Goal: Information Seeking & Learning: Learn about a topic

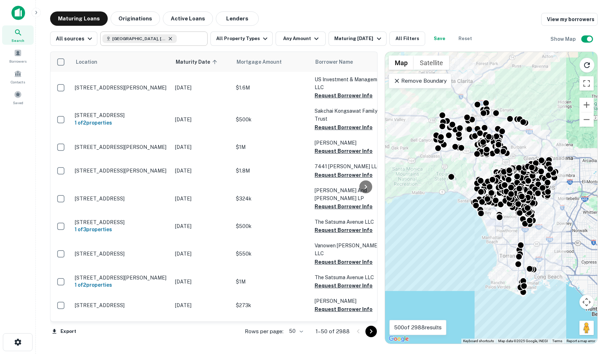
click at [169, 38] on icon at bounding box center [170, 38] width 3 height 3
type input "**********"
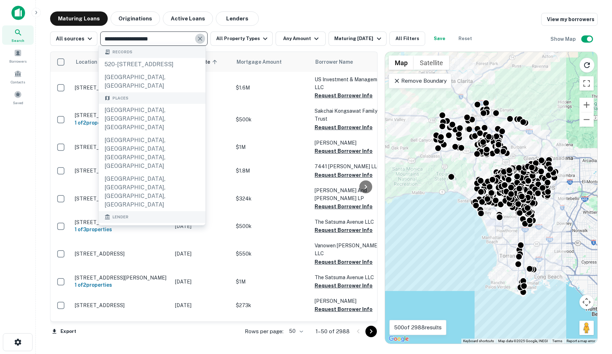
click at [201, 37] on icon "Clear" at bounding box center [200, 38] width 7 height 7
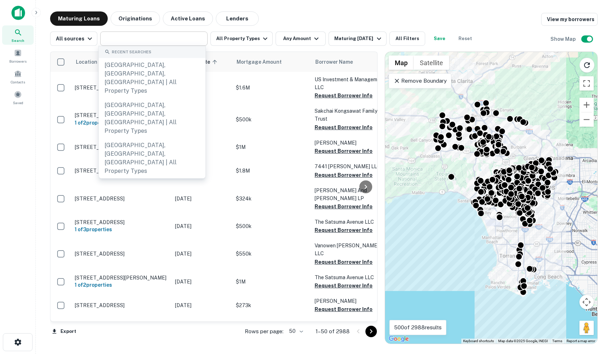
click at [312, 26] on div "All sources ​ All Property Types Any Amount Maturing [DATE] All Filters Save Re…" at bounding box center [324, 36] width 548 height 20
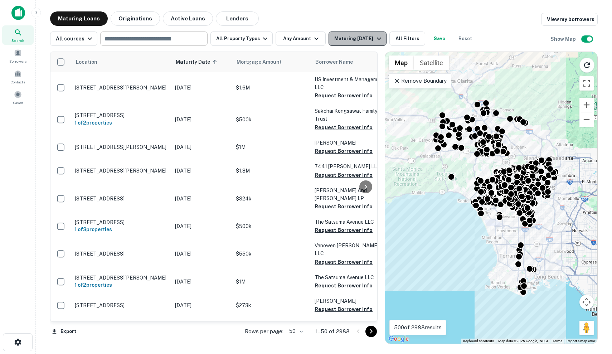
click at [348, 38] on div "Maturing [DATE]" at bounding box center [358, 38] width 49 height 9
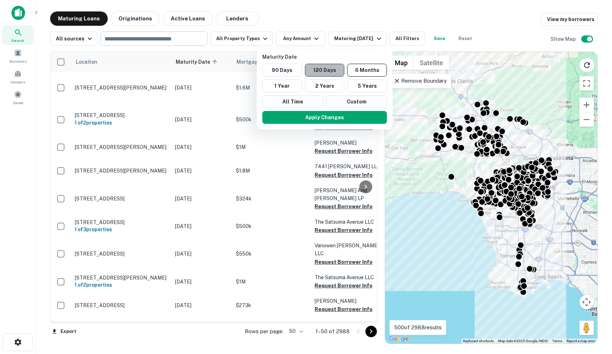
click at [336, 69] on button "120 Days" at bounding box center [325, 70] width 40 height 13
click at [336, 119] on button "Apply Changes" at bounding box center [324, 117] width 125 height 13
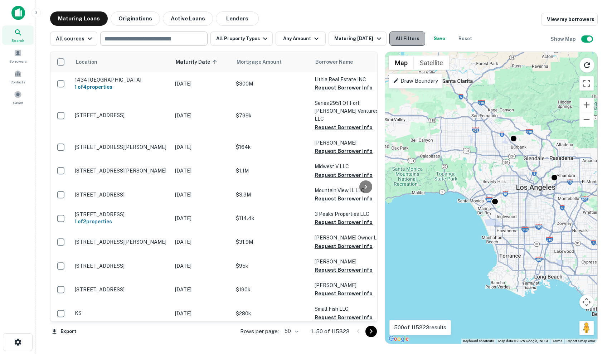
click at [414, 35] on button "All Filters" at bounding box center [408, 39] width 36 height 14
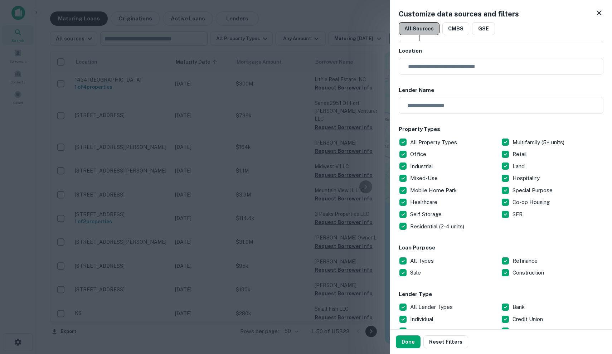
click at [414, 35] on button "All Sources" at bounding box center [419, 28] width 41 height 13
click at [274, 124] on div at bounding box center [306, 177] width 612 height 354
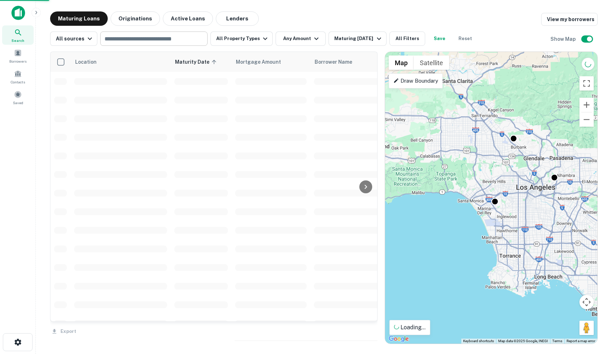
click at [264, 106] on td at bounding box center [271, 100] width 79 height 19
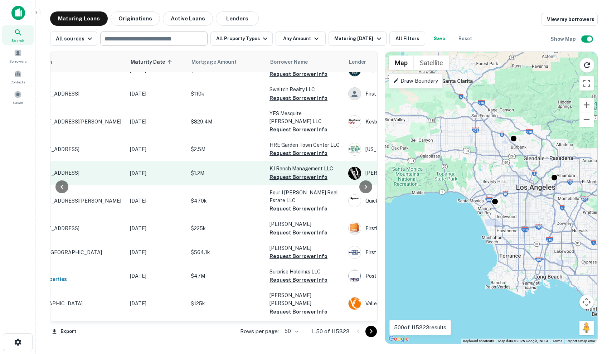
scroll to position [132, 43]
click at [241, 169] on p "$1.2M" at bounding box center [229, 173] width 72 height 8
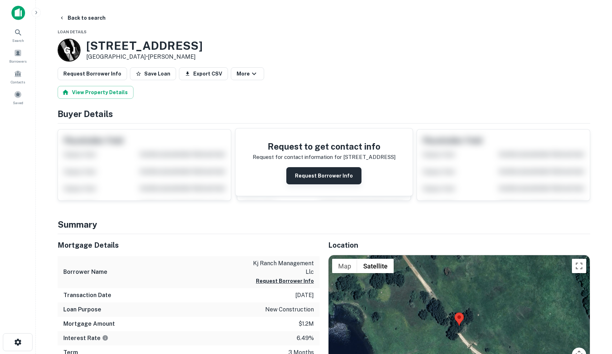
click at [318, 178] on button "Request Borrower Info" at bounding box center [323, 175] width 75 height 17
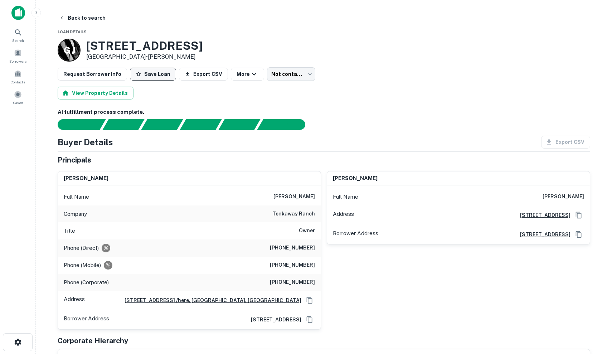
click at [154, 78] on button "Save Loan" at bounding box center [153, 74] width 46 height 13
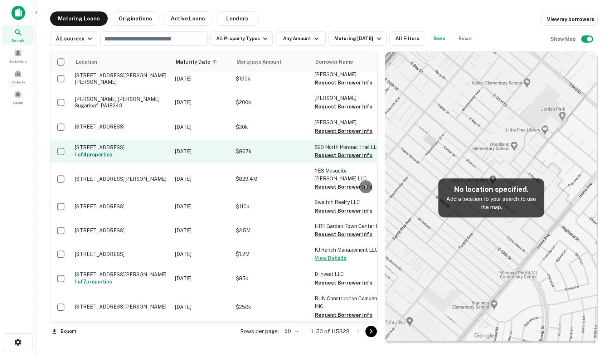
scroll to position [259, 0]
click at [276, 148] on p "$867k" at bounding box center [272, 152] width 72 height 8
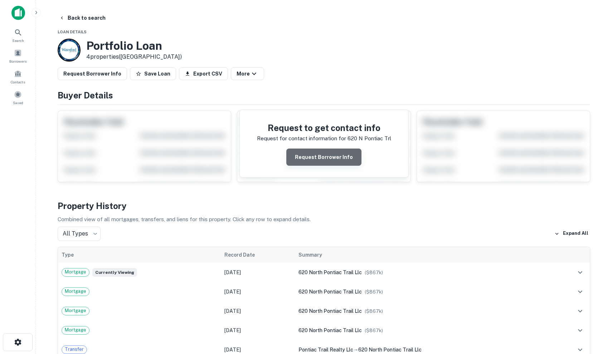
click at [329, 162] on button "Request Borrower Info" at bounding box center [323, 157] width 75 height 17
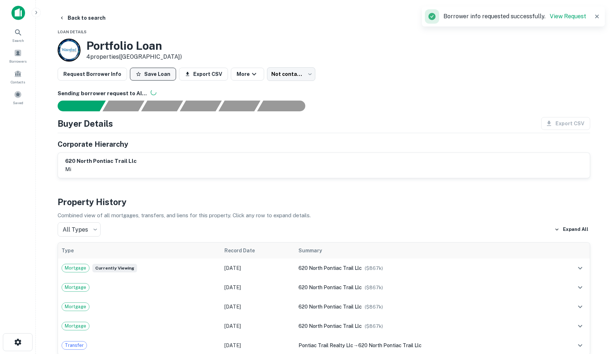
click at [142, 74] on button "Save Loan" at bounding box center [153, 74] width 46 height 13
click at [71, 18] on button "Back to search" at bounding box center [82, 17] width 52 height 13
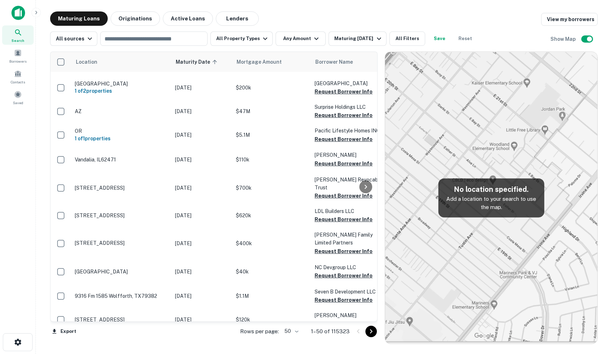
scroll to position [1014, 0]
click at [369, 333] on icon "Go to next page" at bounding box center [371, 331] width 9 height 9
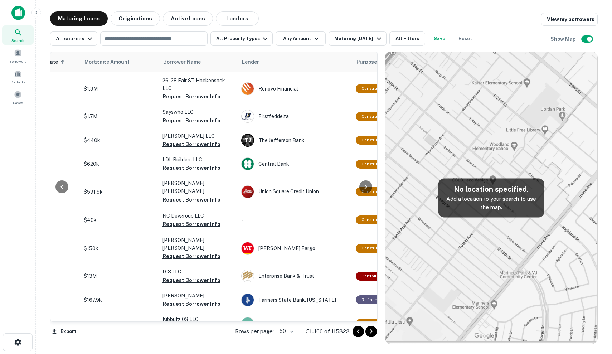
scroll to position [267, 152]
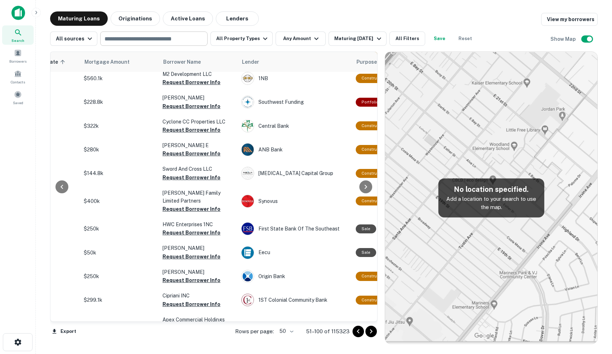
click at [152, 44] on div "​" at bounding box center [153, 39] width 107 height 14
type input "**********"
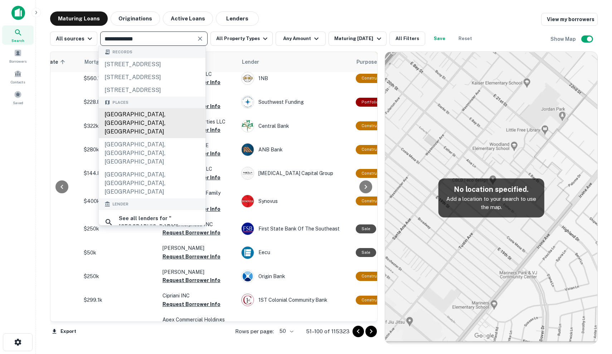
click at [154, 136] on div "[GEOGRAPHIC_DATA], [GEOGRAPHIC_DATA], [GEOGRAPHIC_DATA]" at bounding box center [152, 123] width 107 height 30
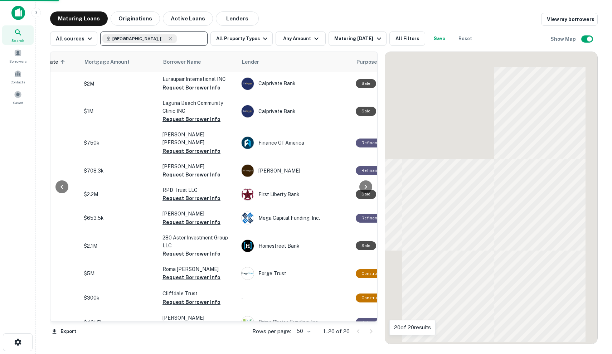
click at [283, 18] on div "Maturing Loans Originations Active Loans Lenders View my borrowers" at bounding box center [324, 18] width 548 height 14
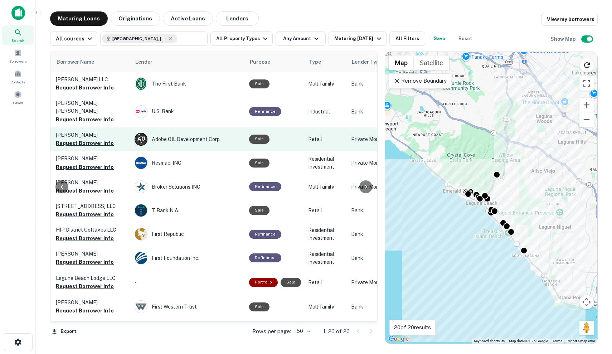
scroll to position [0, 259]
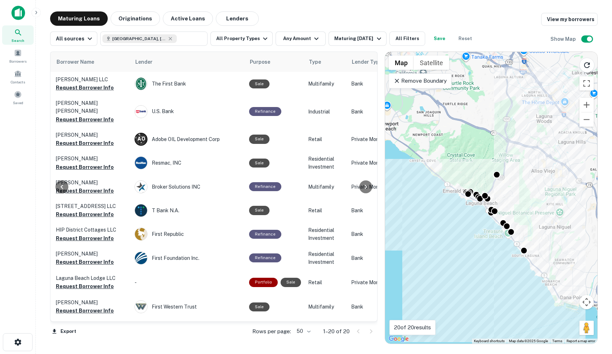
click at [439, 84] on p "Remove Boundary" at bounding box center [420, 81] width 53 height 9
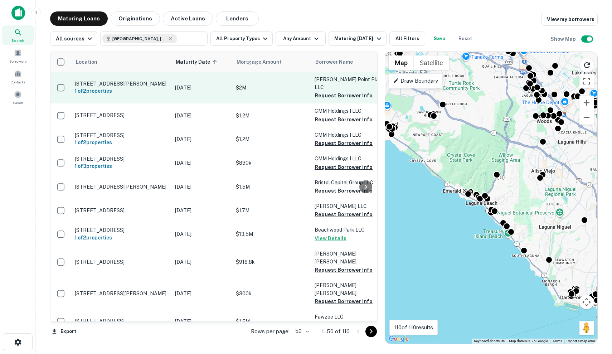
click at [229, 92] on td "[DATE]" at bounding box center [202, 88] width 61 height 32
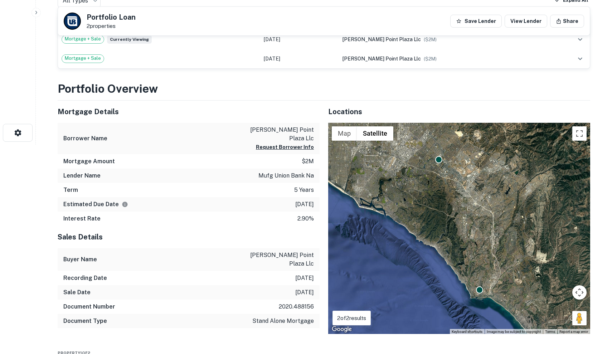
scroll to position [209, 0]
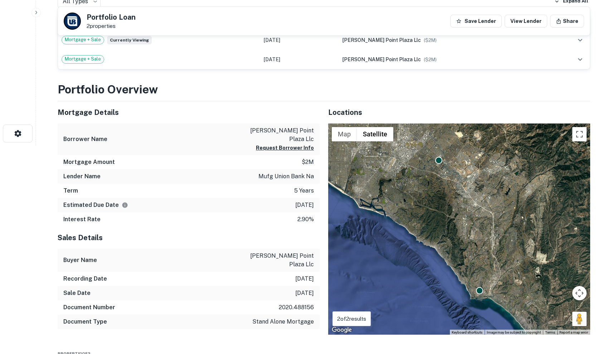
click at [495, 270] on div "To activate drag with keyboard, press Alt + Enter. Once in keyboard drag state,…" at bounding box center [459, 230] width 262 height 212
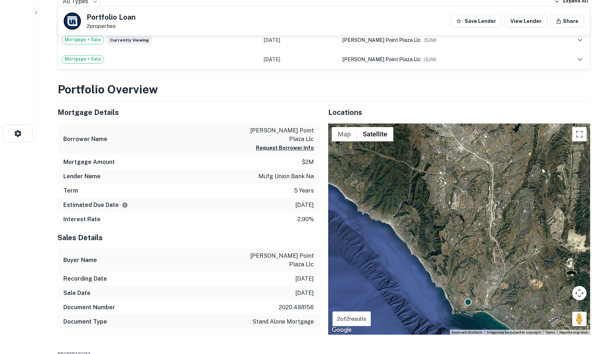
click at [495, 270] on div "To activate drag with keyboard, press Alt + Enter. Once in keyboard drag state,…" at bounding box center [459, 230] width 262 height 212
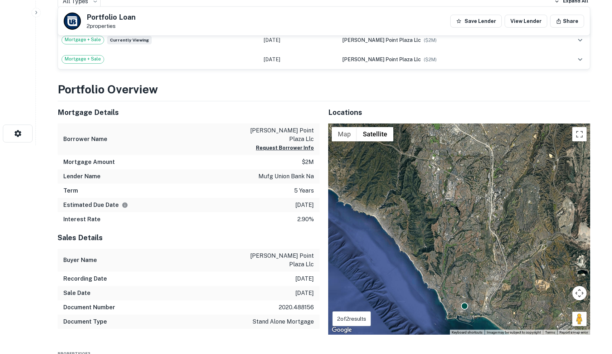
click at [495, 270] on div "To activate drag with keyboard, press Alt + Enter. Once in keyboard drag state,…" at bounding box center [459, 230] width 262 height 212
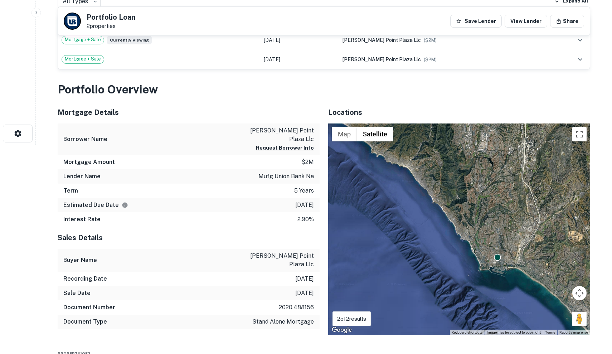
drag, startPoint x: 465, startPoint y: 295, endPoint x: 500, endPoint y: 244, distance: 62.2
click at [500, 254] on div at bounding box center [497, 257] width 7 height 7
click at [489, 244] on div "To activate drag with keyboard, press Alt + Enter. Once in keyboard drag state,…" at bounding box center [459, 230] width 262 height 212
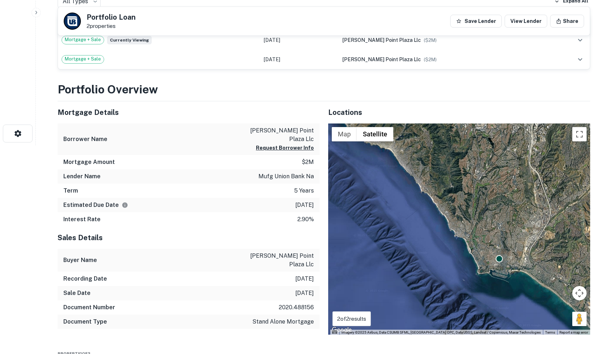
click at [489, 244] on div "To activate drag with keyboard, press Alt + Enter. Once in keyboard drag state,…" at bounding box center [459, 230] width 262 height 212
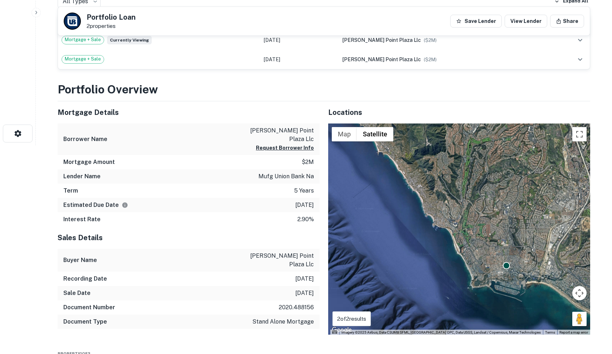
click at [489, 244] on div "To activate drag with keyboard, press Alt + Enter. Once in keyboard drag state,…" at bounding box center [459, 230] width 262 height 212
click at [504, 261] on div at bounding box center [507, 265] width 8 height 8
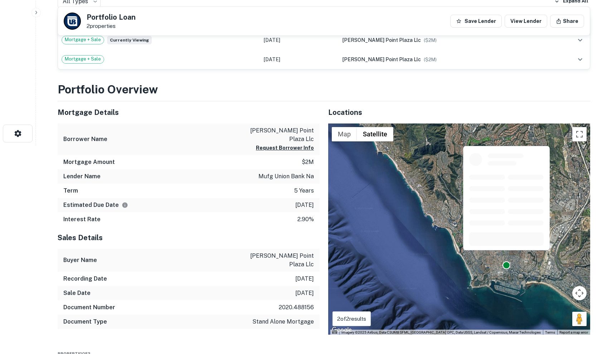
click at [504, 261] on div at bounding box center [507, 265] width 8 height 8
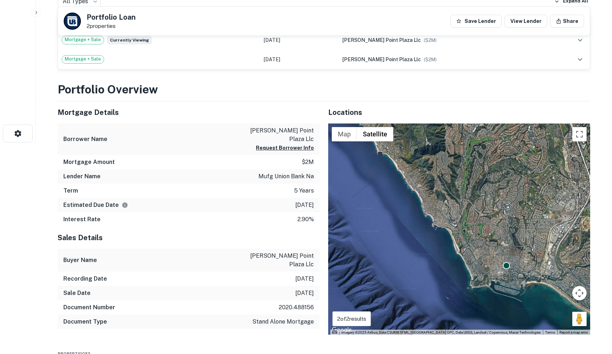
click at [521, 259] on div "To activate drag with keyboard, press Alt + Enter. Once in keyboard drag state,…" at bounding box center [459, 230] width 262 height 212
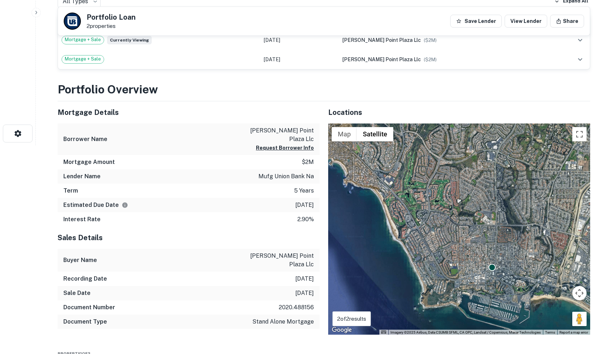
click at [502, 258] on div "To activate drag with keyboard, press Alt + Enter. Once in keyboard drag state,…" at bounding box center [459, 230] width 262 height 212
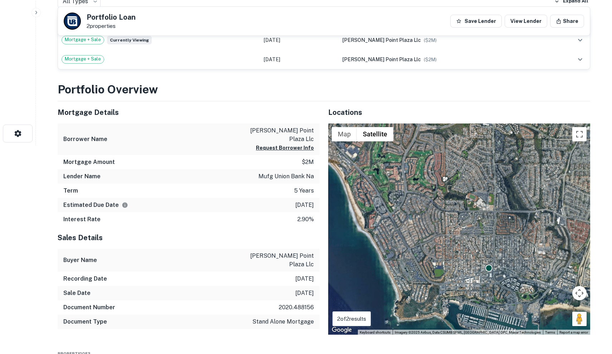
click at [502, 258] on div "To activate drag with keyboard, press Alt + Enter. Once in keyboard drag state,…" at bounding box center [459, 230] width 262 height 212
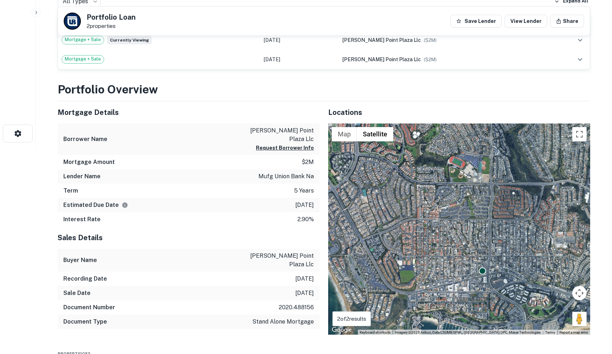
click at [498, 259] on div "To activate drag with keyboard, press Alt + Enter. Once in keyboard drag state,…" at bounding box center [459, 230] width 262 height 212
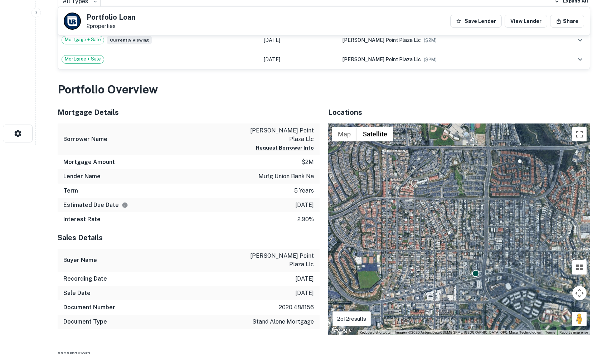
click at [498, 259] on div "To activate drag with keyboard, press Alt + Enter. Once in keyboard drag state,…" at bounding box center [459, 230] width 262 height 212
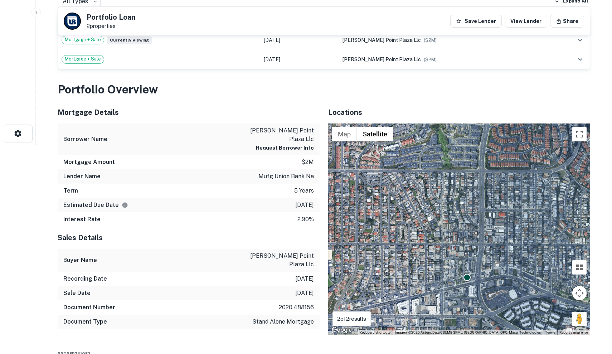
click at [476, 274] on div "To activate drag with keyboard, press Alt + Enter. Once in keyboard drag state,…" at bounding box center [459, 230] width 262 height 212
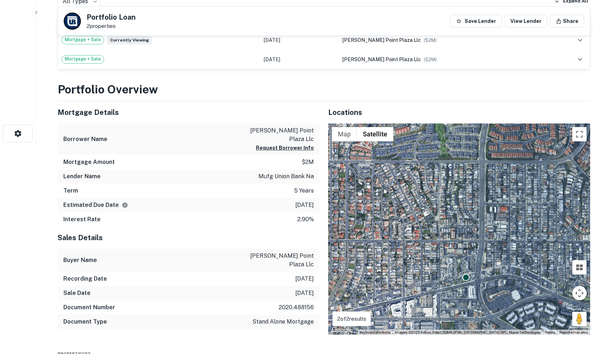
click at [476, 274] on div "To activate drag with keyboard, press Alt + Enter. Once in keyboard drag state,…" at bounding box center [459, 230] width 262 height 212
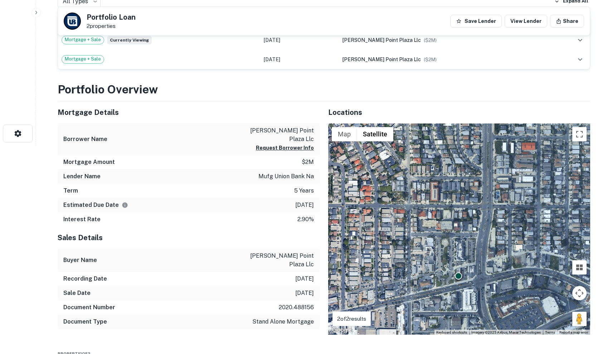
click at [476, 274] on div "To activate drag with keyboard, press Alt + Enter. Once in keyboard drag state,…" at bounding box center [459, 230] width 262 height 212
click at [477, 266] on div "To activate drag with keyboard, press Alt + Enter. Once in keyboard drag state,…" at bounding box center [459, 230] width 262 height 212
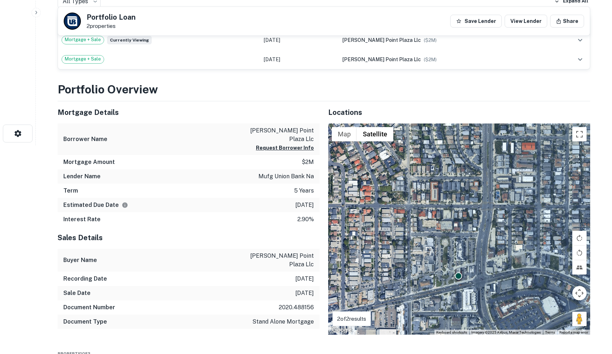
click at [477, 266] on div "To activate drag with keyboard, press Alt + Enter. Once in keyboard drag state,…" at bounding box center [459, 230] width 262 height 212
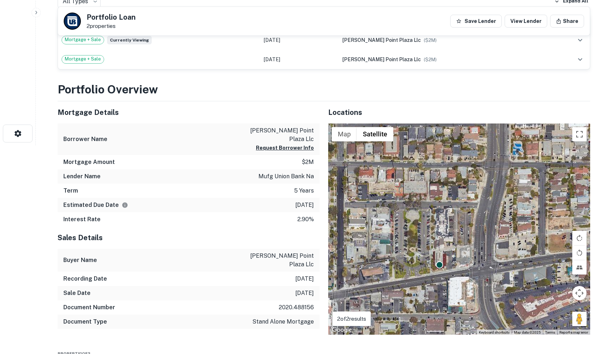
click at [473, 257] on div "To activate drag with keyboard, press Alt + Enter. Once in keyboard drag state,…" at bounding box center [459, 230] width 262 height 212
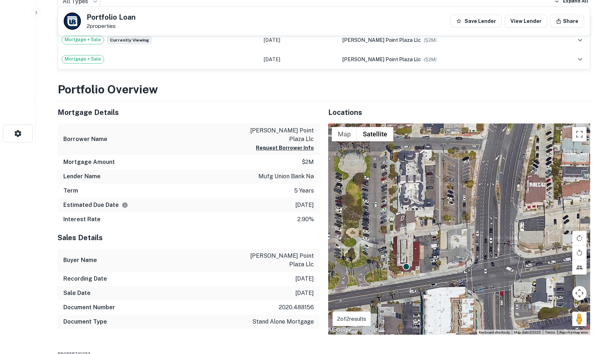
click at [458, 252] on div "To activate drag with keyboard, press Alt + Enter. Once in keyboard drag state,…" at bounding box center [459, 230] width 262 height 212
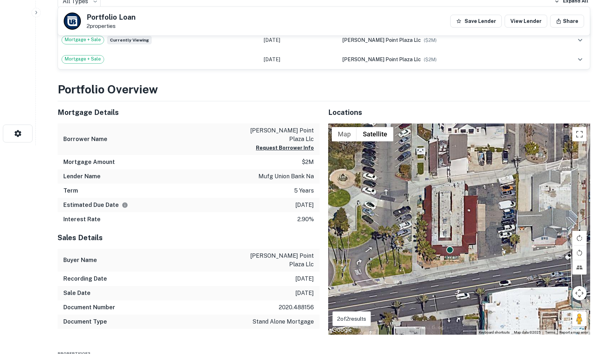
drag, startPoint x: 443, startPoint y: 260, endPoint x: 491, endPoint y: 238, distance: 52.7
click at [545, 230] on div "To activate drag with keyboard, press Alt + Enter. Once in keyboard drag state,…" at bounding box center [459, 230] width 262 height 212
click at [491, 238] on div "To activate drag with keyboard, press Alt + Enter. Once in keyboard drag state,…" at bounding box center [459, 230] width 262 height 212
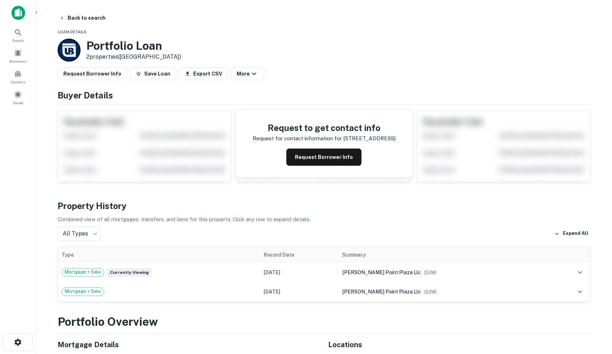
scroll to position [0, 0]
click at [319, 162] on button "Request Borrower Info" at bounding box center [323, 157] width 75 height 17
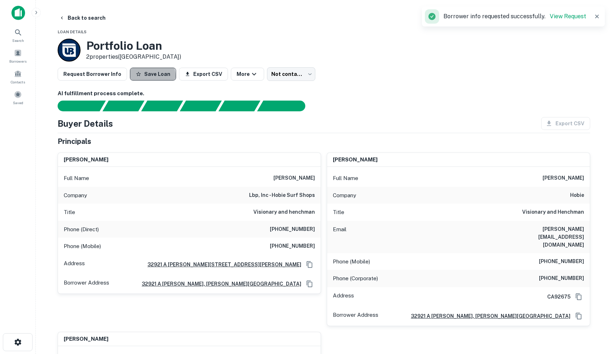
click at [144, 76] on button "Save Loan" at bounding box center [153, 74] width 46 height 13
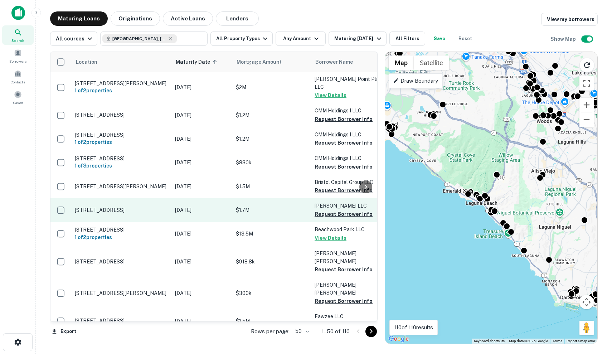
scroll to position [0, 0]
click at [206, 208] on p "[DATE]" at bounding box center [202, 210] width 54 height 8
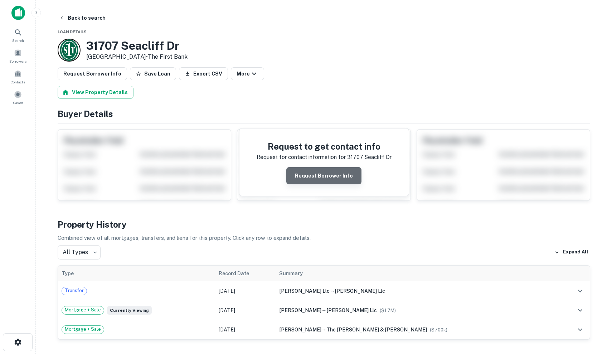
click at [351, 175] on button "Request Borrower Info" at bounding box center [323, 175] width 75 height 17
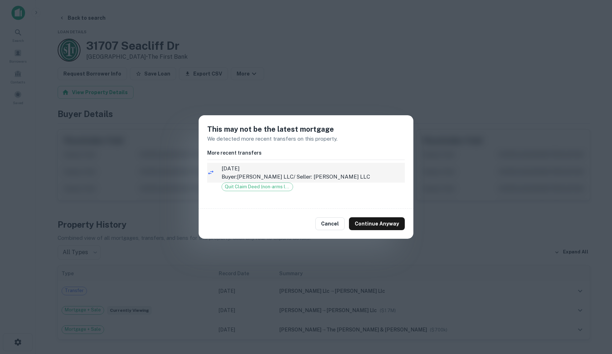
click at [353, 174] on p "Buyer: [PERSON_NAME] LLC / Seller: [PERSON_NAME] LLC" at bounding box center [313, 177] width 183 height 9
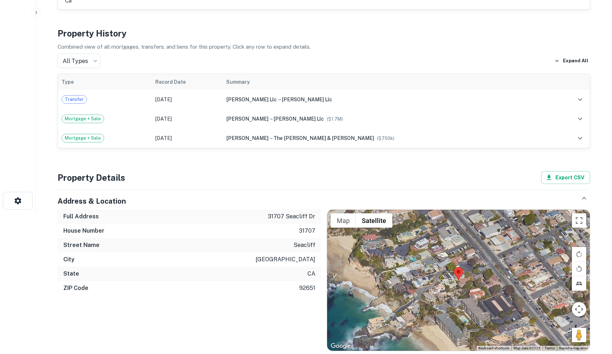
scroll to position [234, 0]
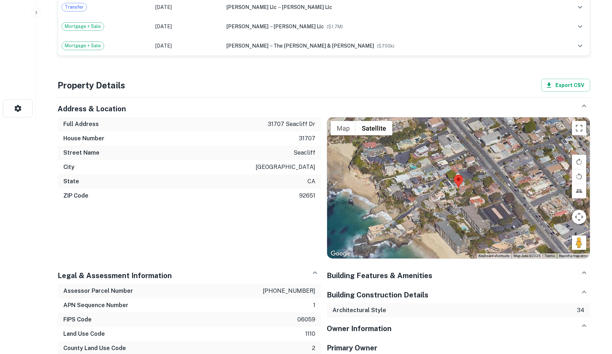
click at [451, 188] on div at bounding box center [458, 187] width 263 height 141
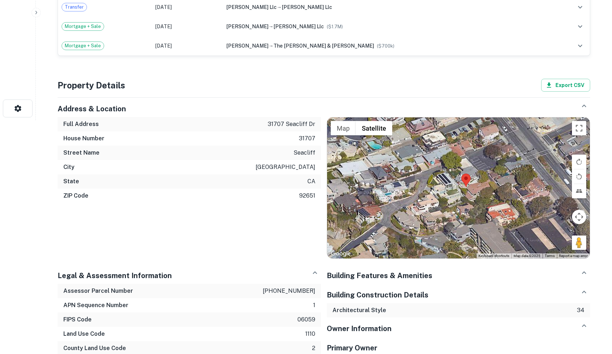
click at [451, 189] on div at bounding box center [458, 187] width 263 height 141
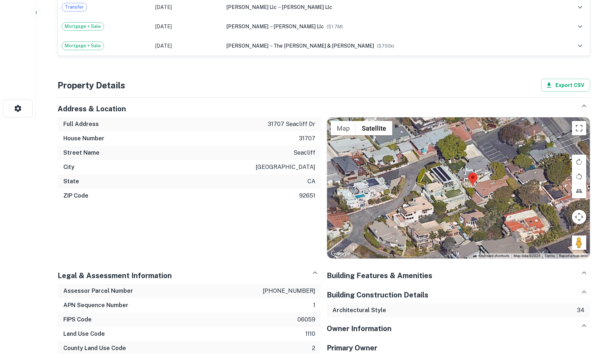
click at [451, 189] on div at bounding box center [458, 187] width 263 height 141
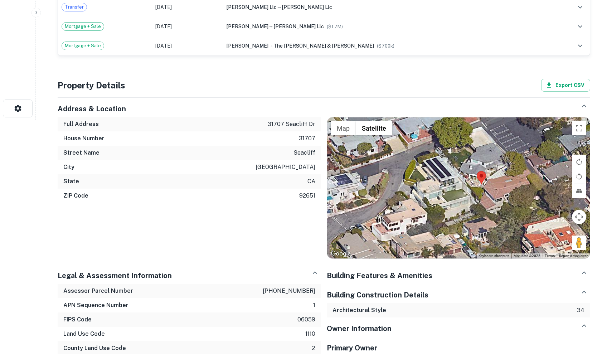
click at [502, 188] on div at bounding box center [458, 187] width 263 height 141
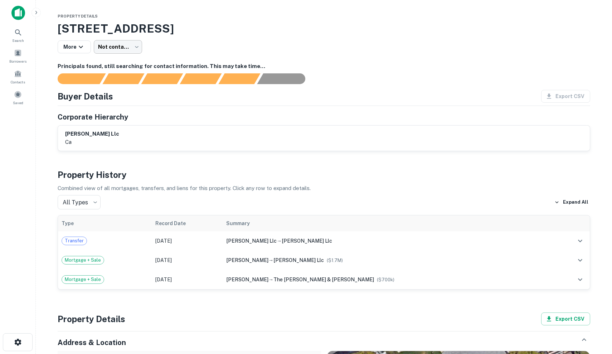
scroll to position [0, 0]
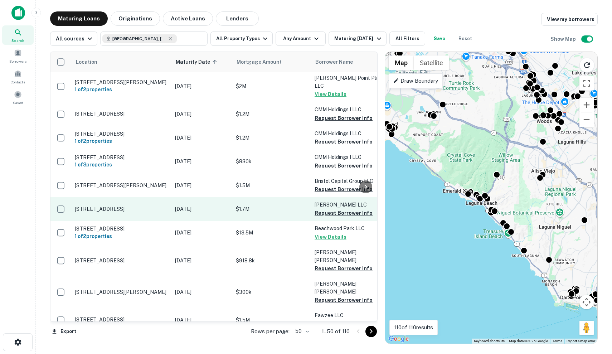
scroll to position [1, 0]
click at [212, 207] on p "[DATE]" at bounding box center [202, 209] width 54 height 8
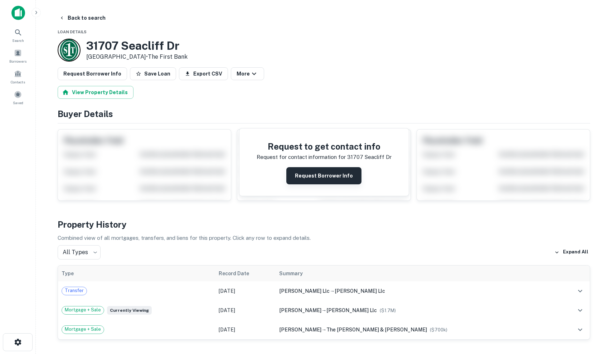
click at [332, 173] on button "Request Borrower Info" at bounding box center [323, 175] width 75 height 17
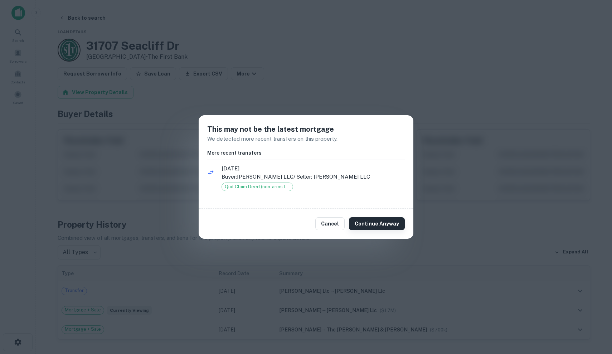
click at [389, 225] on button "Continue Anyway" at bounding box center [377, 223] width 56 height 13
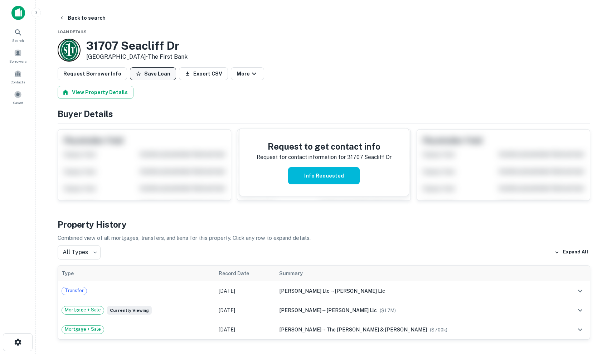
click at [136, 73] on icon "button" at bounding box center [138, 73] width 5 height 5
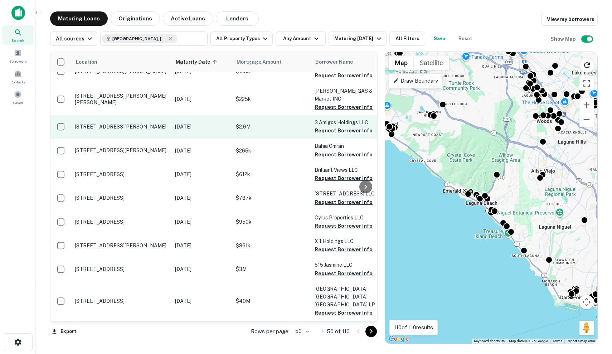
scroll to position [394, 0]
click at [190, 123] on p "[DATE]" at bounding box center [202, 127] width 54 height 8
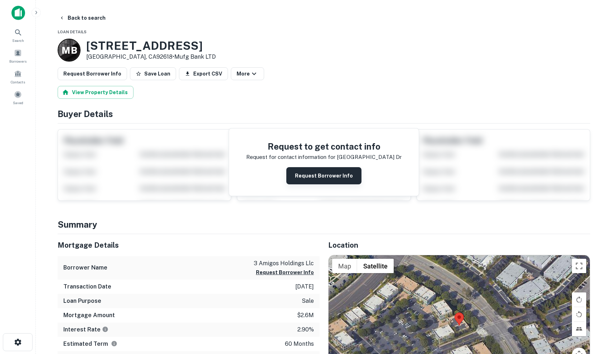
click at [331, 170] on button "Request Borrower Info" at bounding box center [323, 175] width 75 height 17
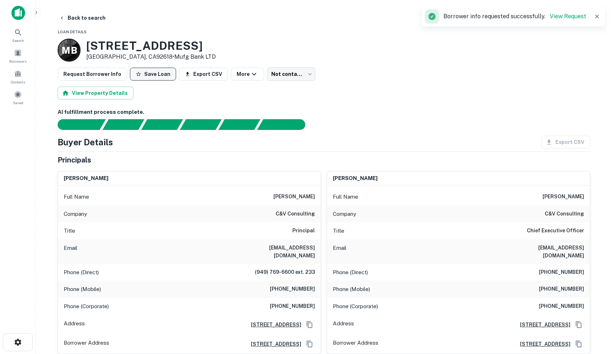
click at [159, 74] on button "Save Loan" at bounding box center [153, 74] width 46 height 13
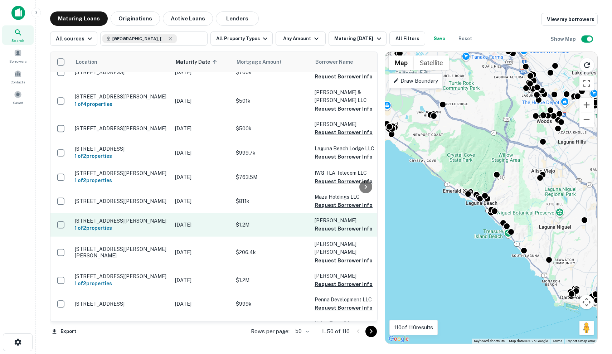
scroll to position [869, 0]
click at [268, 221] on p "$1.2M" at bounding box center [272, 225] width 72 height 8
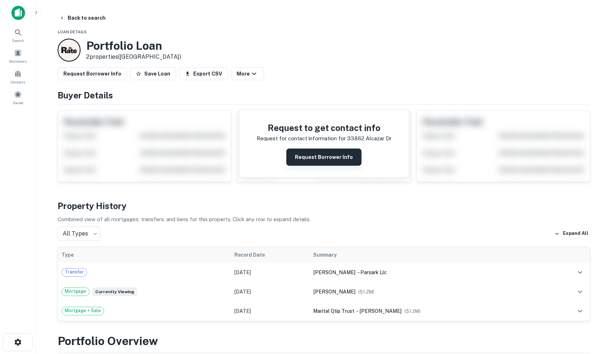
click at [344, 156] on button "Request Borrower Info" at bounding box center [323, 157] width 75 height 17
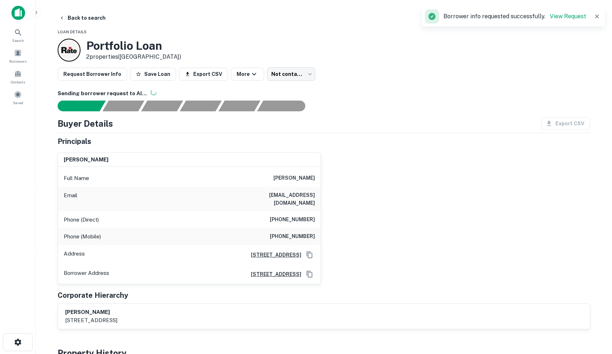
scroll to position [0, 0]
click at [139, 72] on button "Save Loan" at bounding box center [153, 74] width 46 height 13
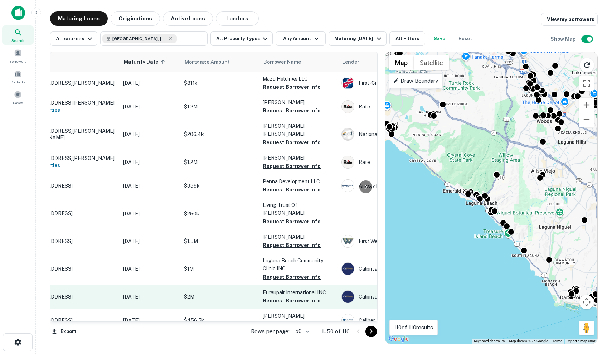
scroll to position [987, 0]
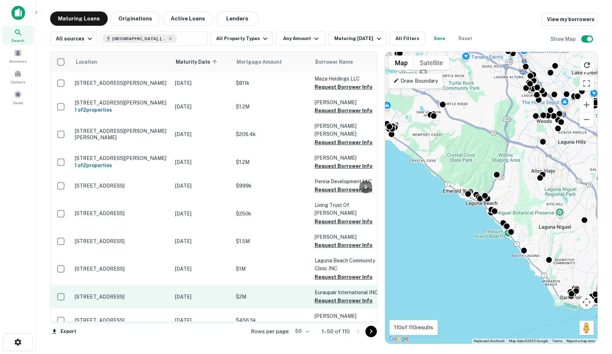
click at [222, 285] on td "[DATE]" at bounding box center [202, 297] width 61 height 24
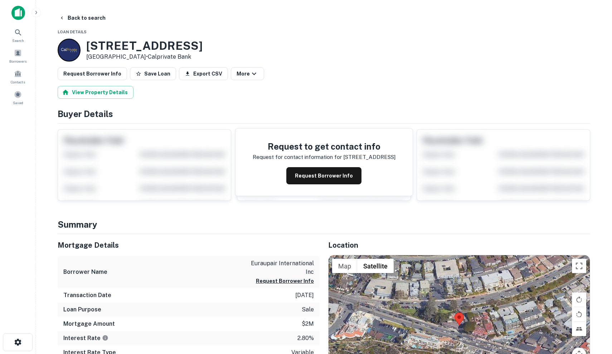
click at [484, 311] on div at bounding box center [459, 325] width 261 height 141
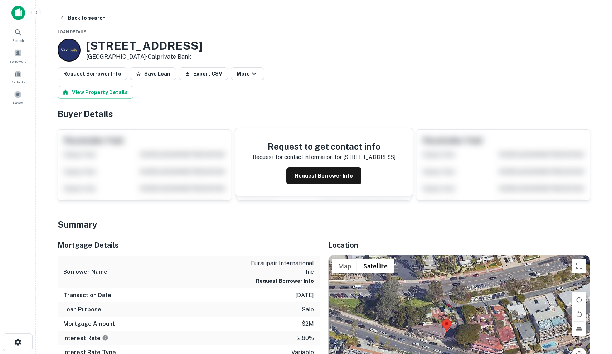
drag, startPoint x: 435, startPoint y: 338, endPoint x: 458, endPoint y: 322, distance: 28.0
click at [442, 319] on area at bounding box center [442, 319] width 0 height 0
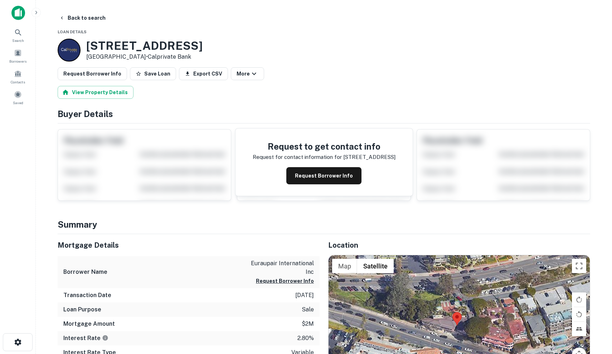
click at [464, 317] on div at bounding box center [459, 325] width 261 height 141
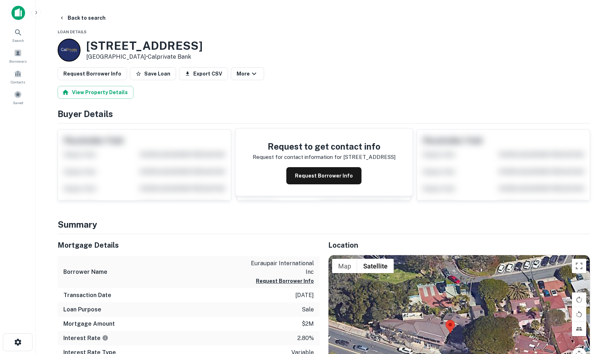
click at [467, 317] on div at bounding box center [459, 325] width 261 height 141
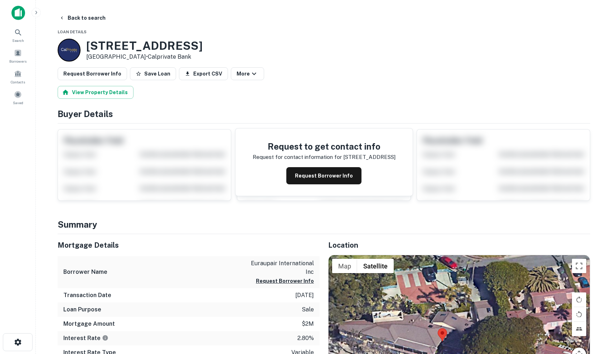
click at [467, 317] on div at bounding box center [459, 325] width 261 height 141
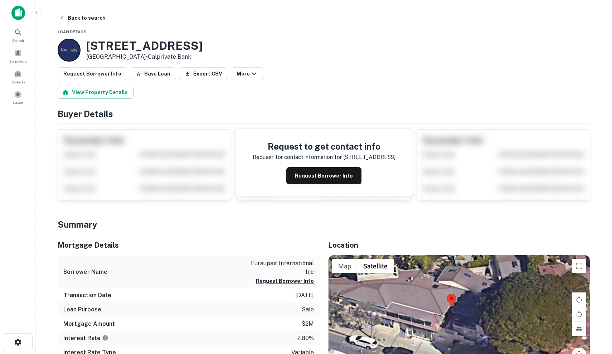
drag, startPoint x: 464, startPoint y: 319, endPoint x: 483, endPoint y: 275, distance: 47.0
click at [483, 275] on div at bounding box center [459, 325] width 261 height 141
click at [479, 281] on div at bounding box center [459, 325] width 261 height 141
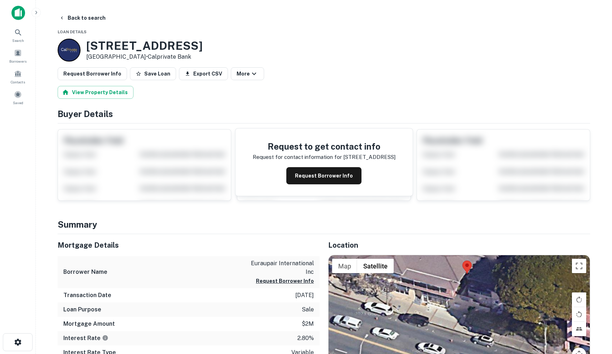
drag, startPoint x: 473, startPoint y: 292, endPoint x: 488, endPoint y: 258, distance: 37.7
click at [488, 257] on div at bounding box center [459, 325] width 261 height 141
click at [351, 174] on button "Request Borrower Info" at bounding box center [323, 175] width 75 height 17
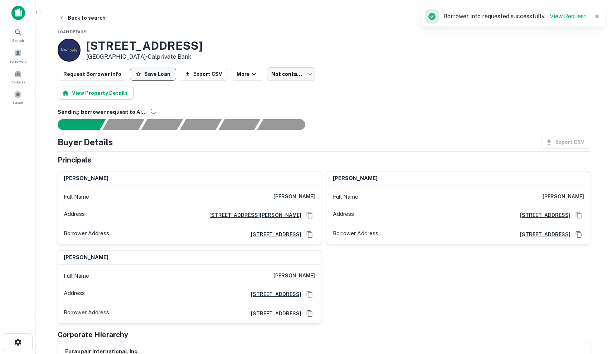
click at [157, 76] on button "Save Loan" at bounding box center [153, 74] width 46 height 13
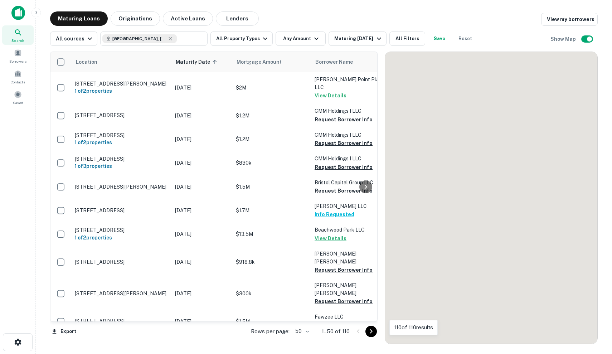
scroll to position [987, 0]
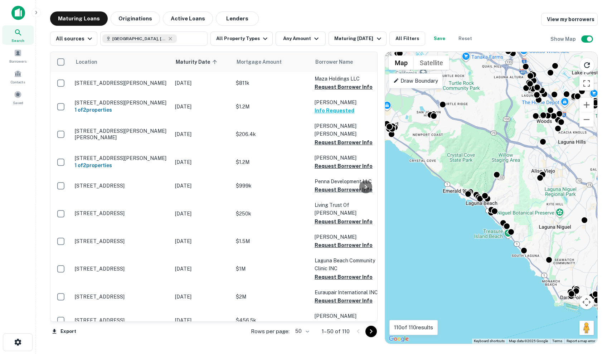
click at [372, 331] on icon "Go to next page" at bounding box center [371, 331] width 3 height 4
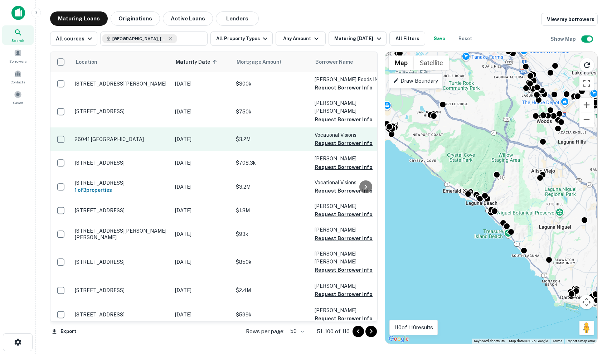
click at [266, 127] on td "$3.2M" at bounding box center [271, 139] width 79 height 24
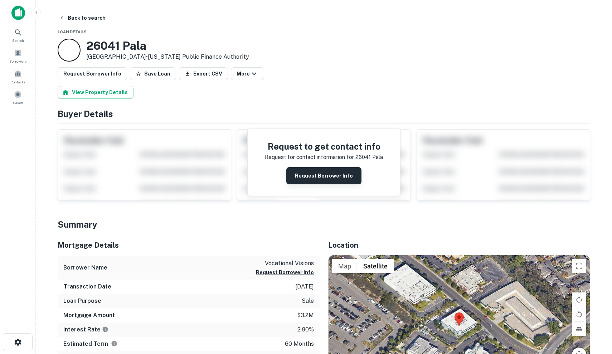
click at [321, 175] on button "Request Borrower Info" at bounding box center [323, 175] width 75 height 17
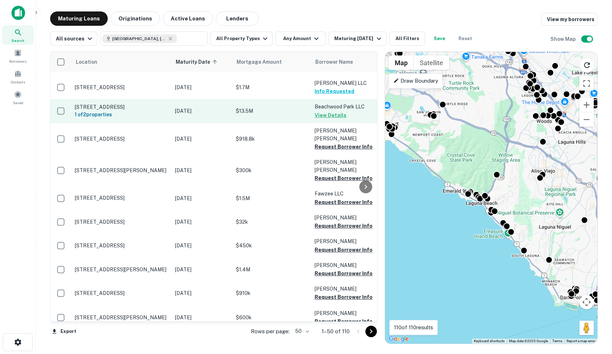
scroll to position [130, 0]
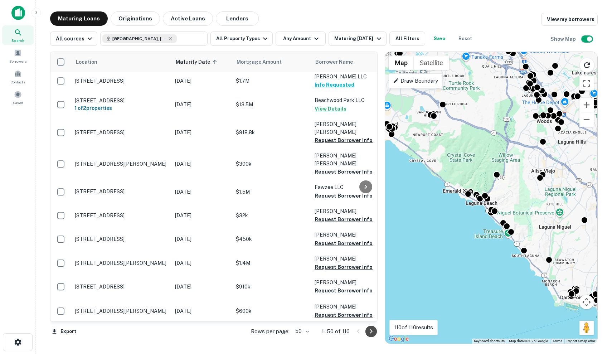
click at [371, 331] on icon "Go to next page" at bounding box center [371, 331] width 9 height 9
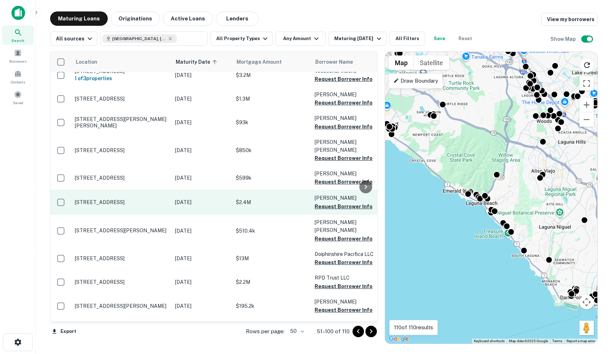
scroll to position [112, 0]
click at [280, 198] on p "$2.4M" at bounding box center [272, 202] width 72 height 8
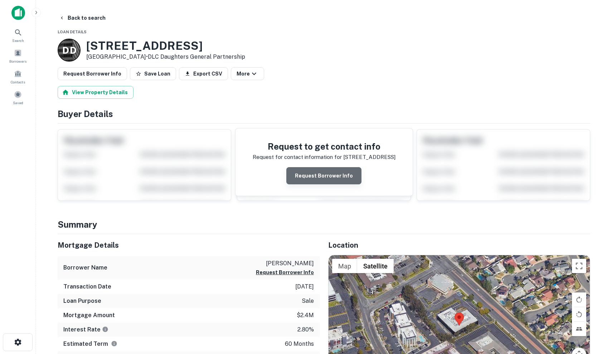
click at [334, 169] on button "Request Borrower Info" at bounding box center [323, 175] width 75 height 17
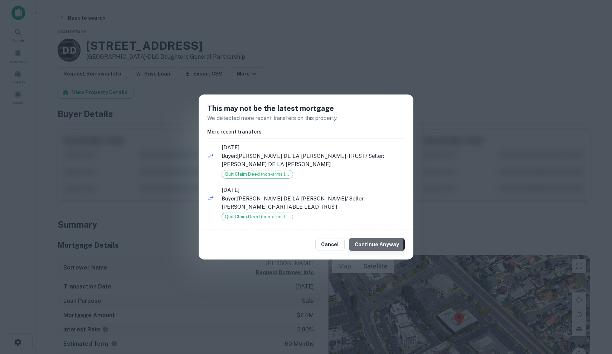
click at [363, 245] on button "Continue Anyway" at bounding box center [377, 244] width 56 height 13
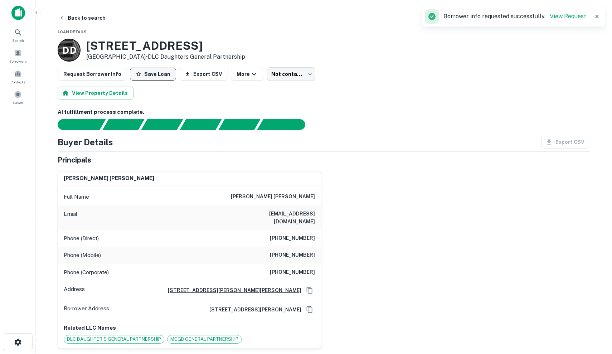
click at [166, 71] on button "Save Loan" at bounding box center [153, 74] width 46 height 13
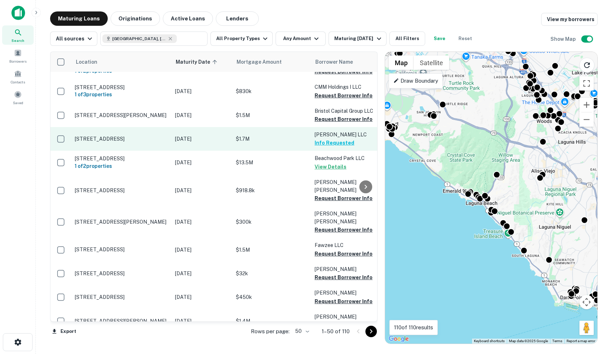
scroll to position [72, 0]
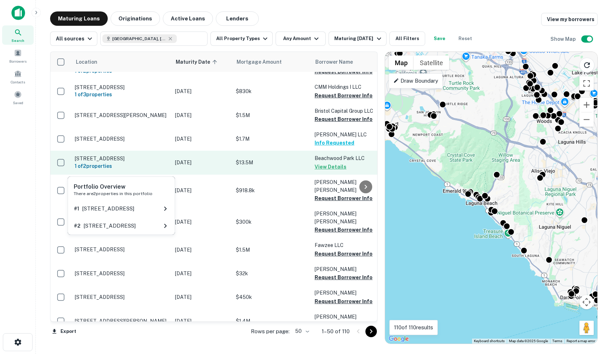
click at [158, 156] on p "[STREET_ADDRESS]" at bounding box center [121, 158] width 93 height 6
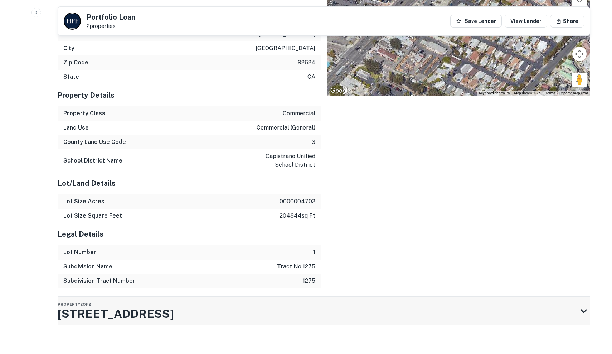
scroll to position [969, 0]
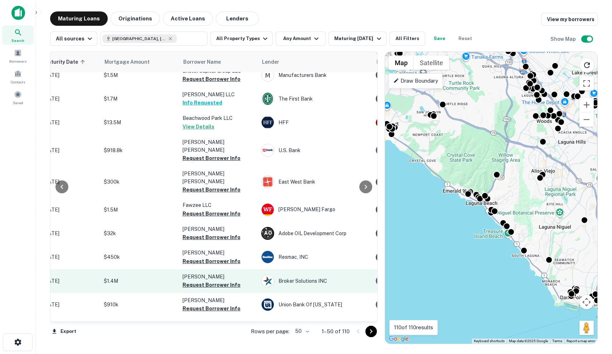
scroll to position [112, 132]
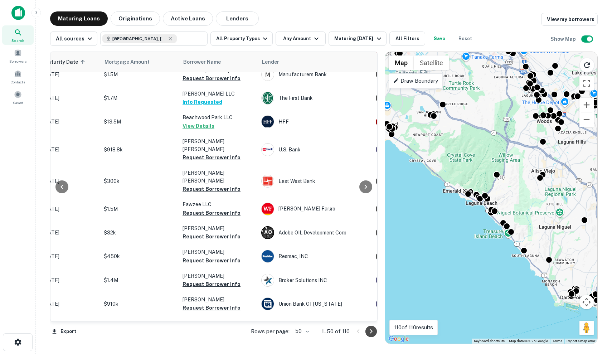
click at [371, 333] on icon "Go to next page" at bounding box center [371, 331] width 9 height 9
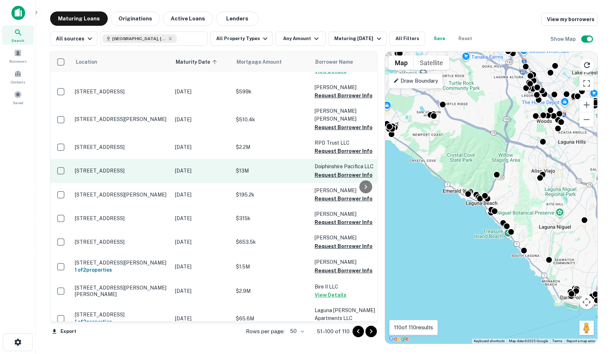
scroll to position [216, 0]
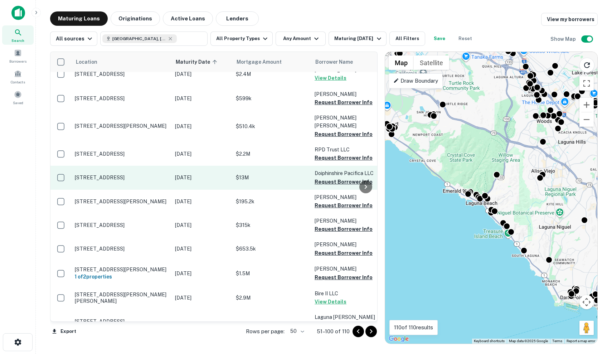
click at [268, 166] on td "$13M" at bounding box center [271, 178] width 79 height 24
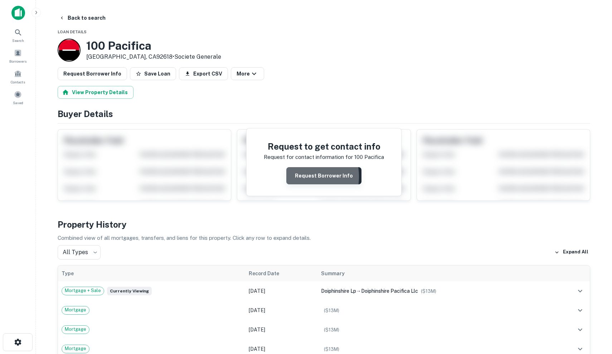
click at [292, 176] on button "Request Borrower Info" at bounding box center [323, 175] width 75 height 17
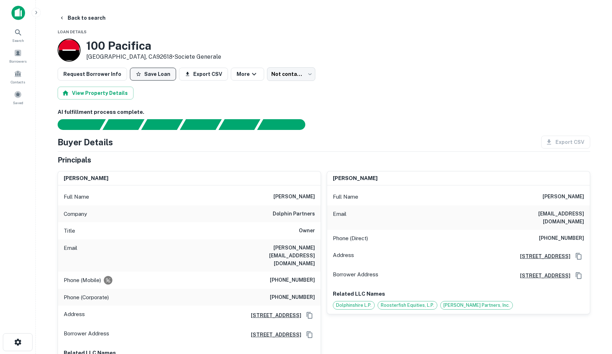
click at [153, 78] on button "Save Loan" at bounding box center [153, 74] width 46 height 13
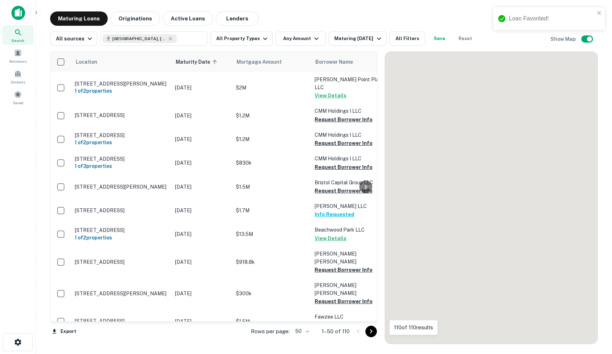
scroll to position [216, 0]
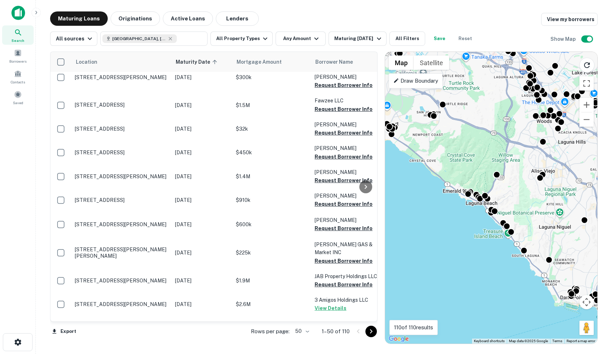
click at [371, 336] on icon "Go to next page" at bounding box center [371, 331] width 9 height 9
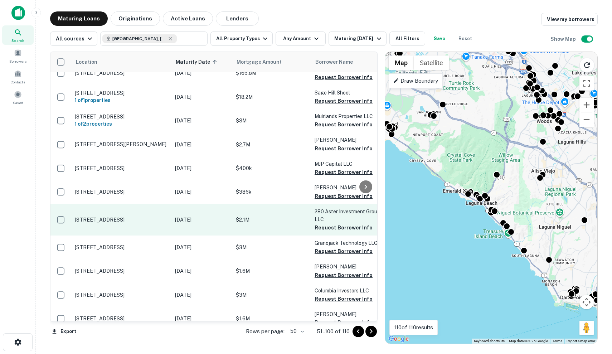
scroll to position [623, 0]
click at [281, 216] on p "$2.1M" at bounding box center [272, 220] width 72 height 8
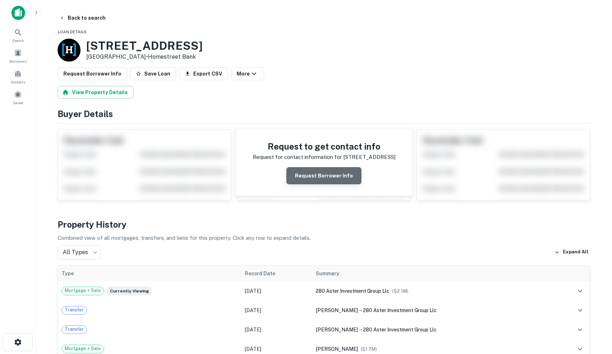
click at [334, 182] on button "Request Borrower Info" at bounding box center [323, 175] width 75 height 17
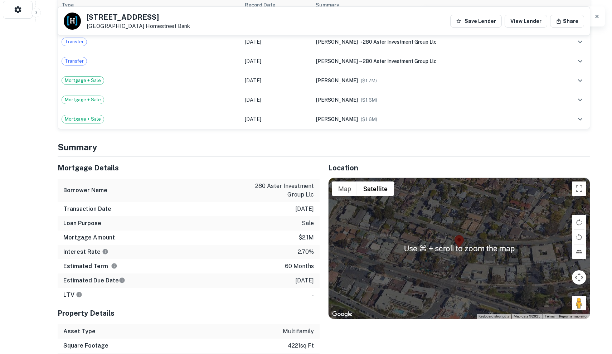
scroll to position [365, 0]
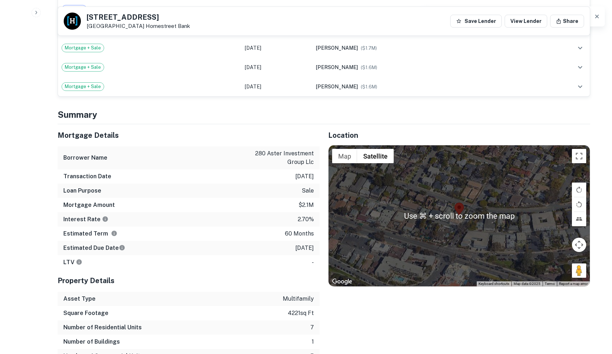
click at [477, 243] on div at bounding box center [459, 215] width 261 height 141
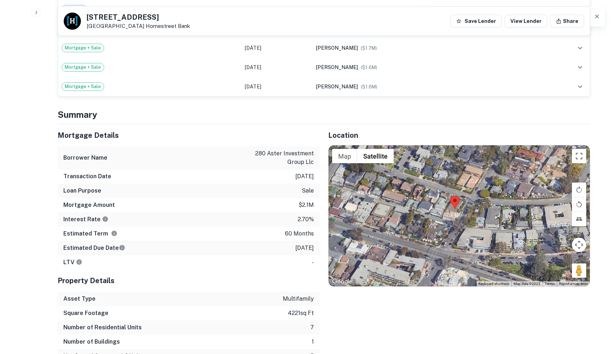
click at [477, 243] on div at bounding box center [459, 215] width 261 height 141
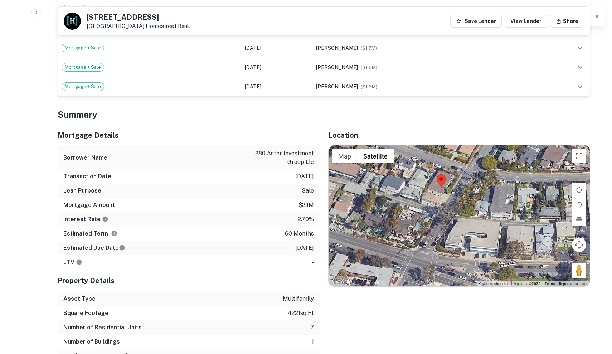
click at [434, 206] on div at bounding box center [459, 215] width 261 height 141
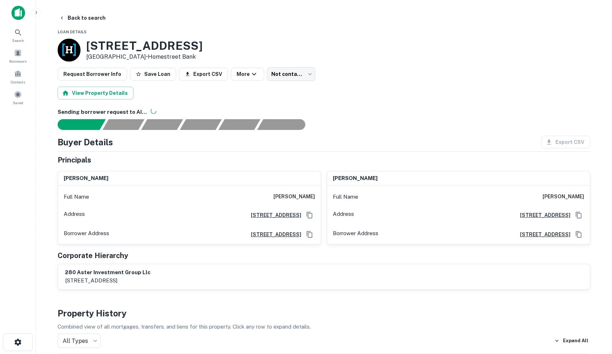
scroll to position [0, 0]
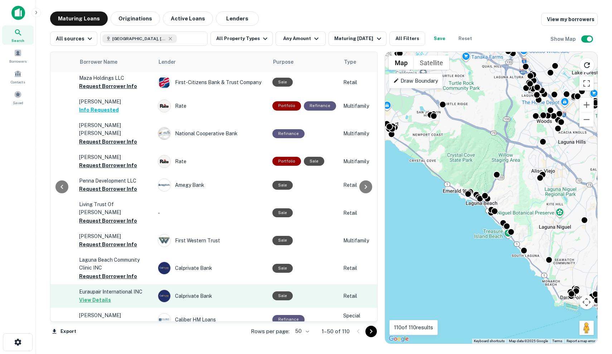
scroll to position [988, 246]
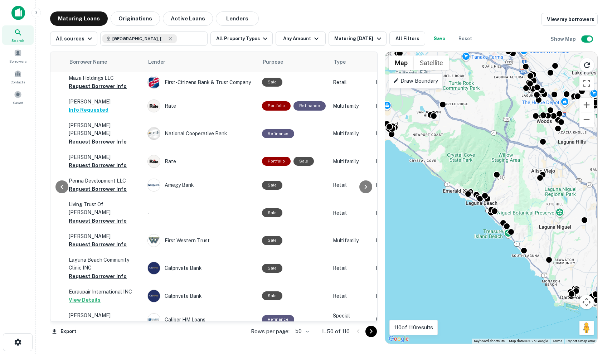
click at [369, 332] on icon "Go to next page" at bounding box center [371, 331] width 9 height 9
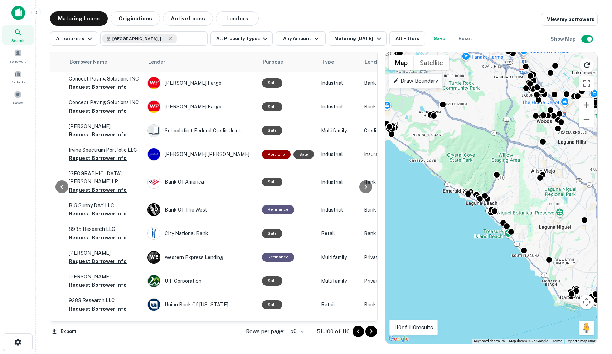
scroll to position [985, 246]
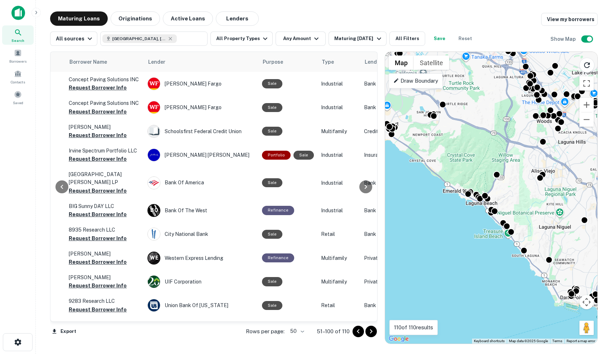
click at [377, 334] on div at bounding box center [365, 331] width 24 height 11
click at [373, 332] on icon "Go to next page" at bounding box center [371, 331] width 9 height 9
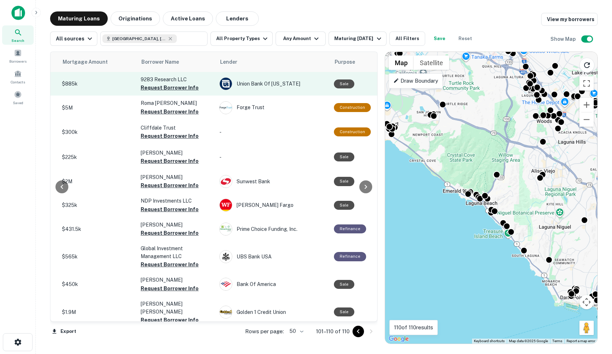
click at [293, 73] on td "Union Bank Of [US_STATE]" at bounding box center [273, 84] width 115 height 24
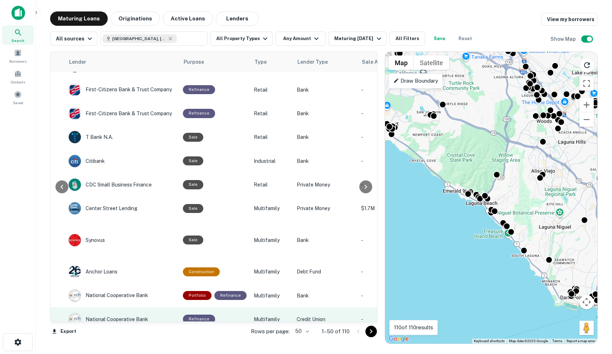
scroll to position [463, 325]
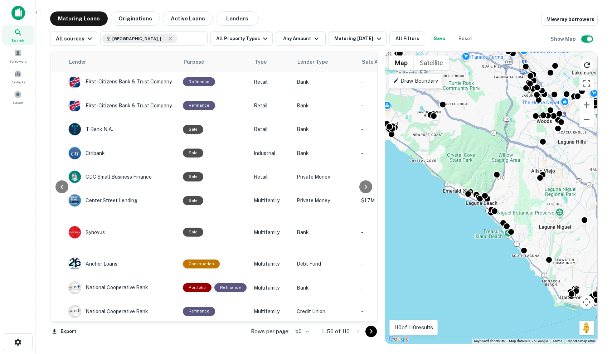
click at [369, 328] on icon "Go to next page" at bounding box center [371, 331] width 9 height 9
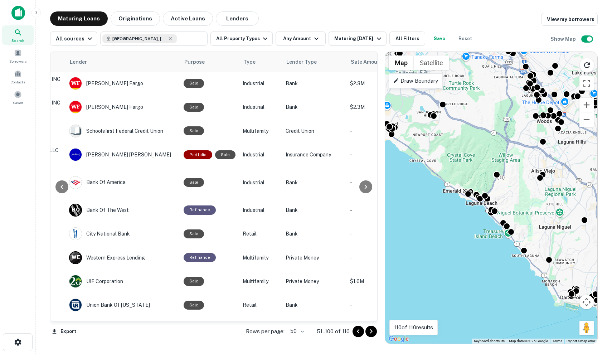
scroll to position [985, 324]
click at [372, 330] on icon "Go to next page" at bounding box center [371, 331] width 9 height 9
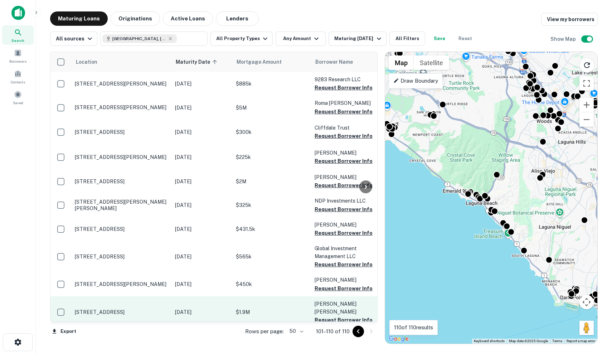
click at [273, 303] on td "$1.9M" at bounding box center [271, 313] width 79 height 32
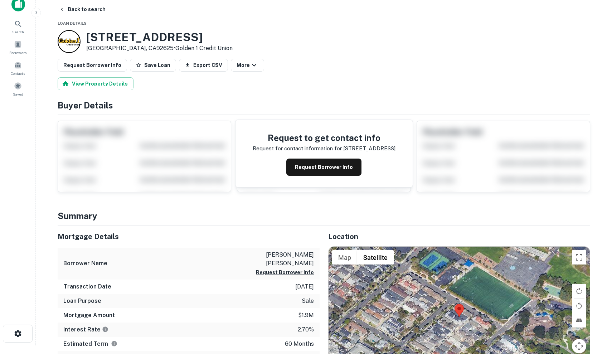
scroll to position [50, 0]
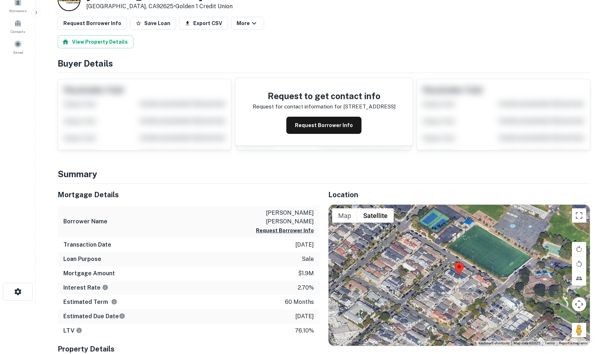
click at [453, 298] on div at bounding box center [459, 275] width 261 height 141
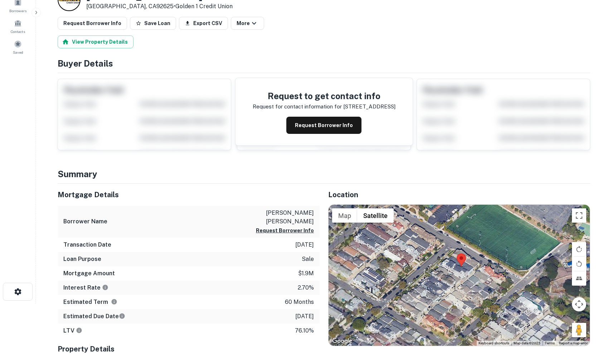
click at [453, 298] on div at bounding box center [459, 275] width 261 height 141
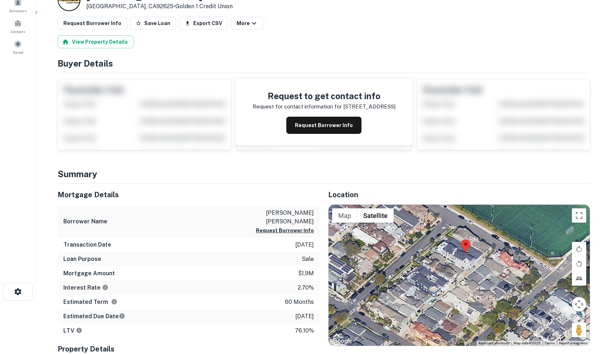
click at [452, 250] on div at bounding box center [459, 275] width 261 height 141
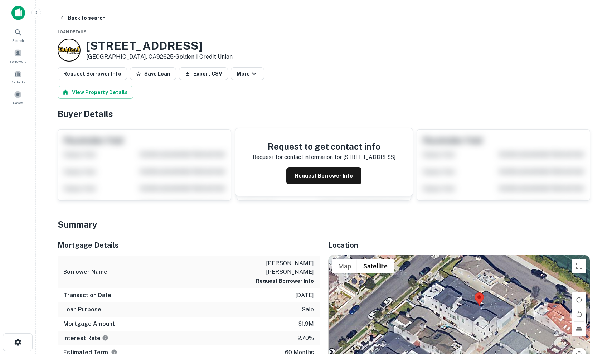
scroll to position [0, 0]
click at [327, 185] on div "Request to get contact info Request for contact information for [STREET_ADDRESS…" at bounding box center [324, 162] width 177 height 67
click at [327, 179] on button "Request Borrower Info" at bounding box center [323, 175] width 75 height 17
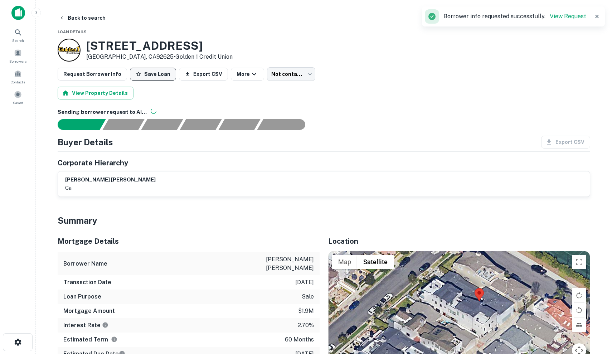
click at [149, 77] on button "Save Loan" at bounding box center [153, 74] width 46 height 13
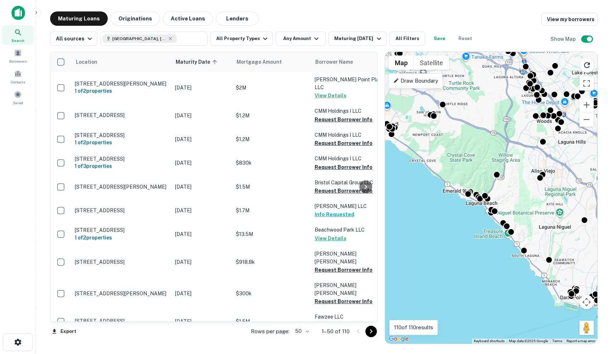
click at [366, 336] on div at bounding box center [365, 331] width 24 height 11
click at [371, 331] on icon "Go to next page" at bounding box center [371, 331] width 9 height 9
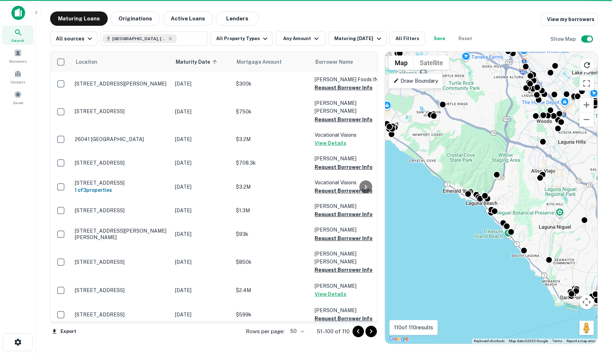
click at [371, 324] on div "Rows per page: 50 ** 51–100 of 110" at bounding box center [307, 331] width 140 height 19
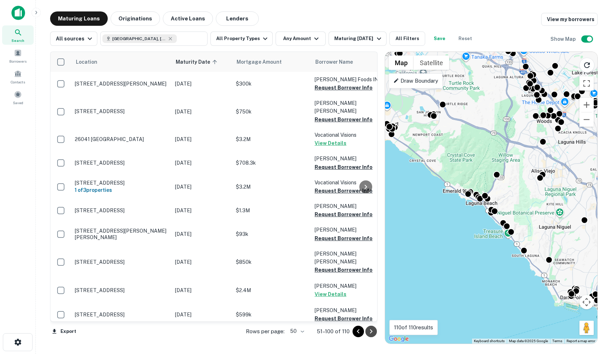
click at [372, 328] on icon "Go to next page" at bounding box center [371, 331] width 9 height 9
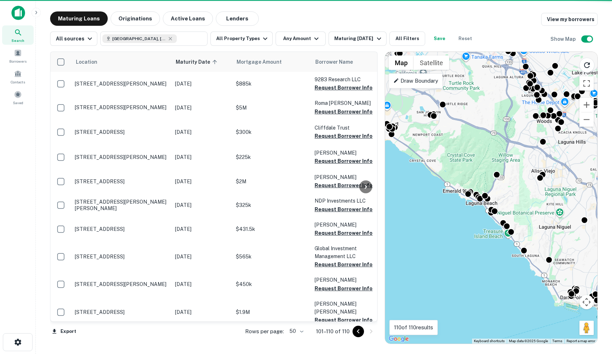
click at [373, 332] on div at bounding box center [365, 331] width 24 height 11
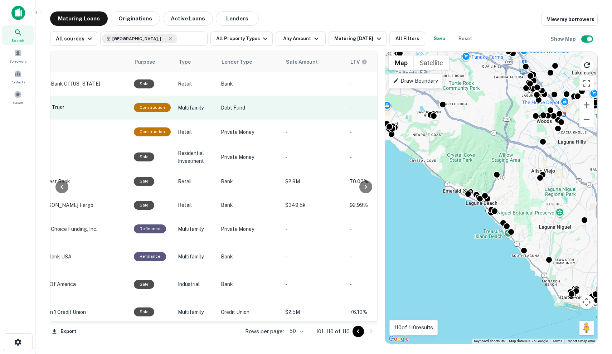
scroll to position [0, 389]
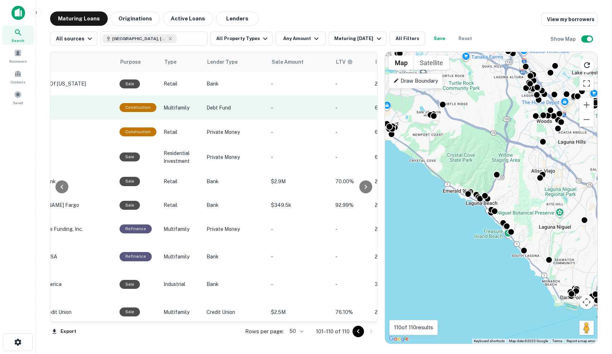
click at [281, 105] on p "-" at bounding box center [299, 108] width 57 height 8
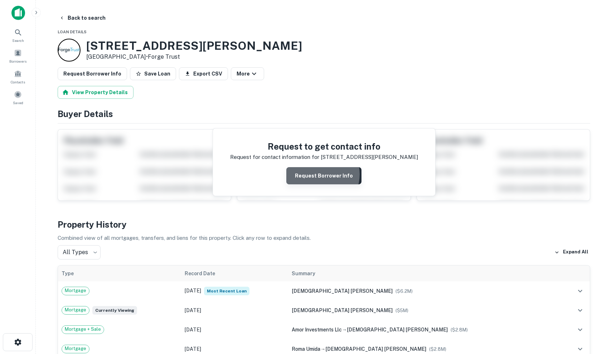
click at [321, 174] on button "Request Borrower Info" at bounding box center [323, 175] width 75 height 17
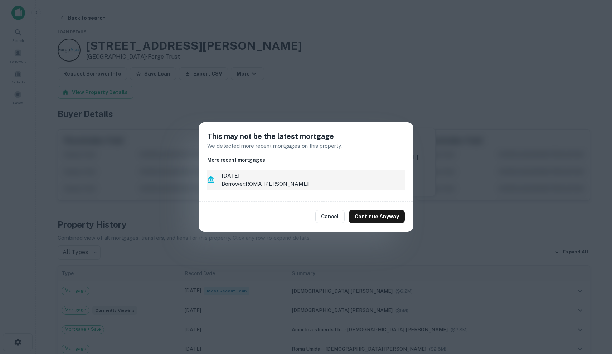
click at [342, 183] on p "Borrower: ROMA [PERSON_NAME]" at bounding box center [313, 184] width 183 height 9
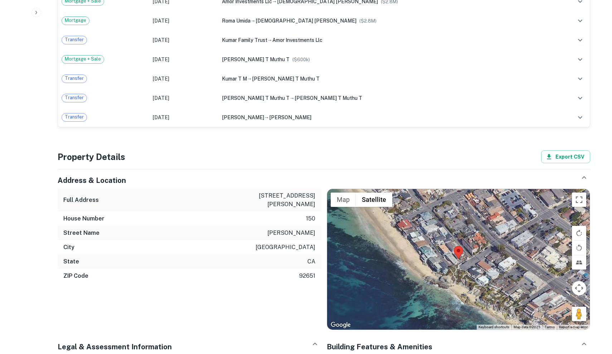
scroll to position [541, 0]
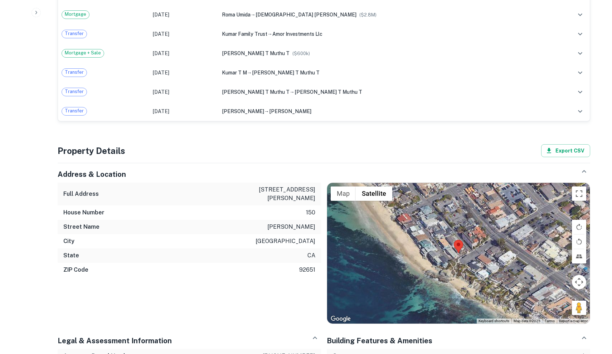
click at [473, 221] on div at bounding box center [458, 253] width 263 height 141
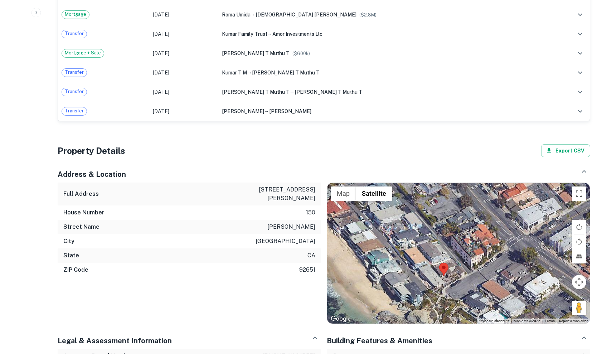
click at [463, 228] on div at bounding box center [458, 253] width 263 height 141
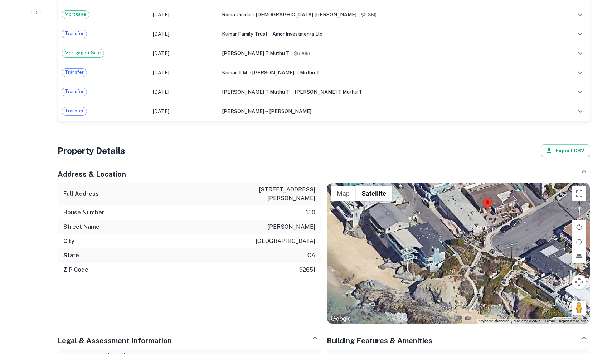
drag, startPoint x: 440, startPoint y: 257, endPoint x: 504, endPoint y: 150, distance: 124.3
click at [504, 158] on div "Address & Location Full Address 150 cress st House Number 150 Street Name cress…" at bounding box center [321, 241] width 539 height 167
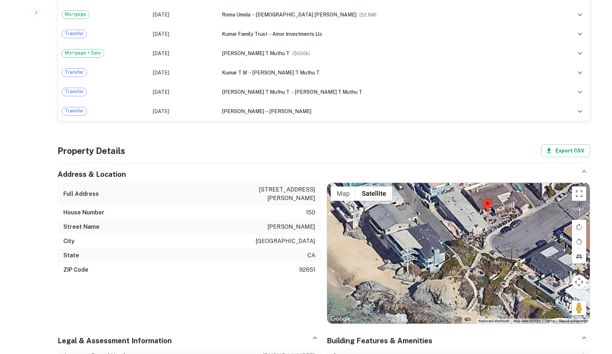
click at [490, 183] on div at bounding box center [458, 253] width 263 height 141
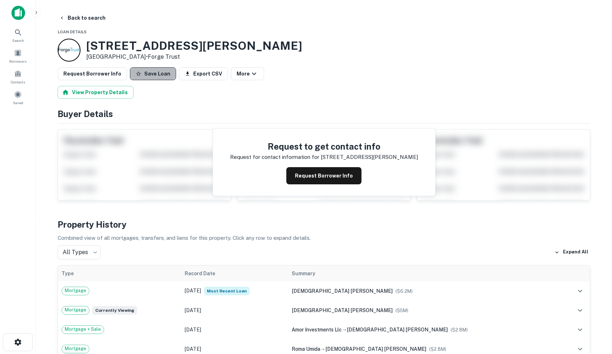
click at [158, 78] on button "Save Loan" at bounding box center [153, 73] width 46 height 13
click at [79, 16] on button "Back to search" at bounding box center [82, 17] width 52 height 13
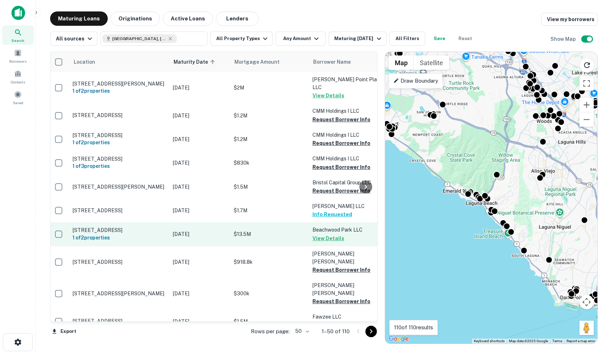
scroll to position [0, 2]
